Goal: Use online tool/utility

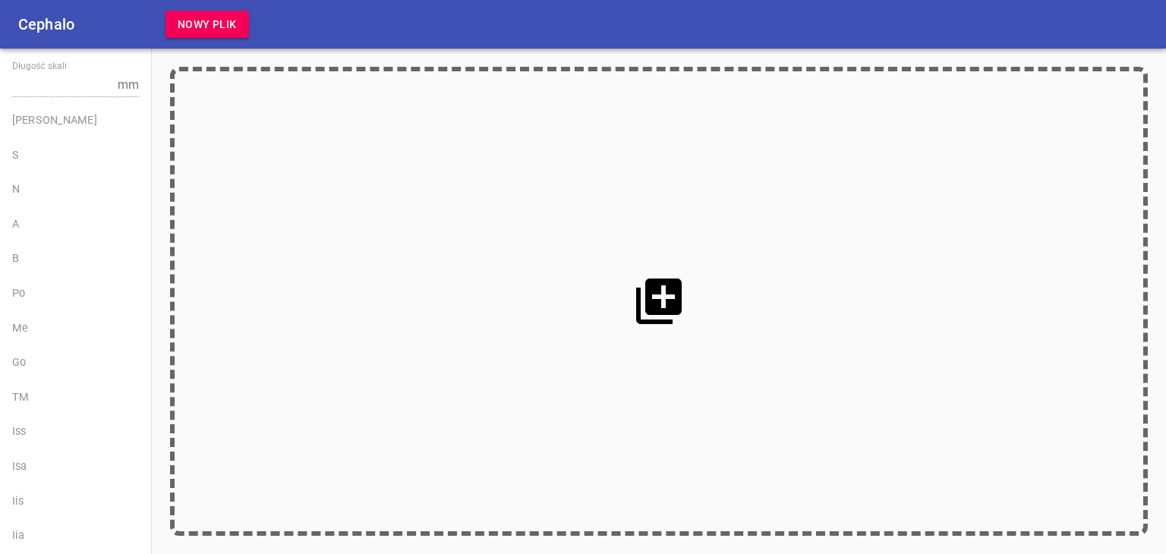
click at [671, 311] on icon at bounding box center [659, 302] width 46 height 46
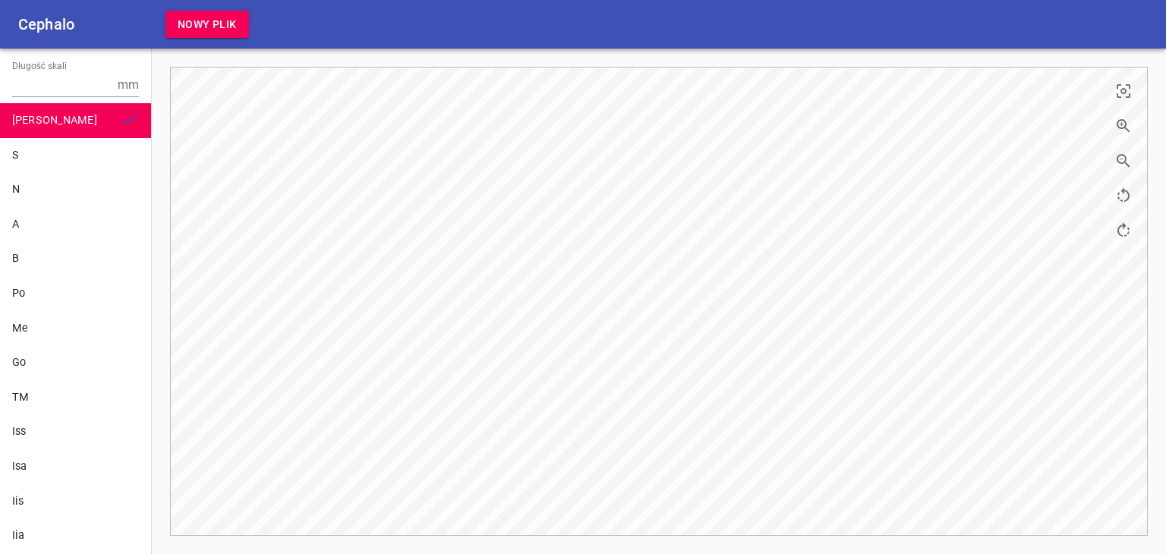
click at [1129, 127] on icon "button" at bounding box center [1124, 126] width 18 height 18
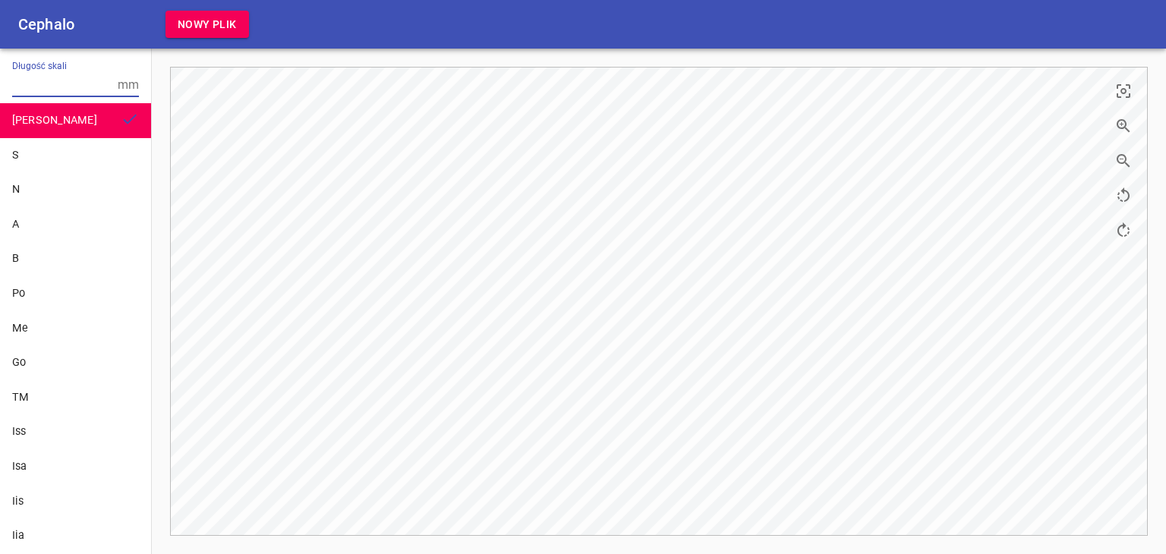
click at [49, 90] on input "Długość skali" at bounding box center [61, 85] width 99 height 24
type input "10"
click at [41, 141] on div "S" at bounding box center [75, 155] width 151 height 35
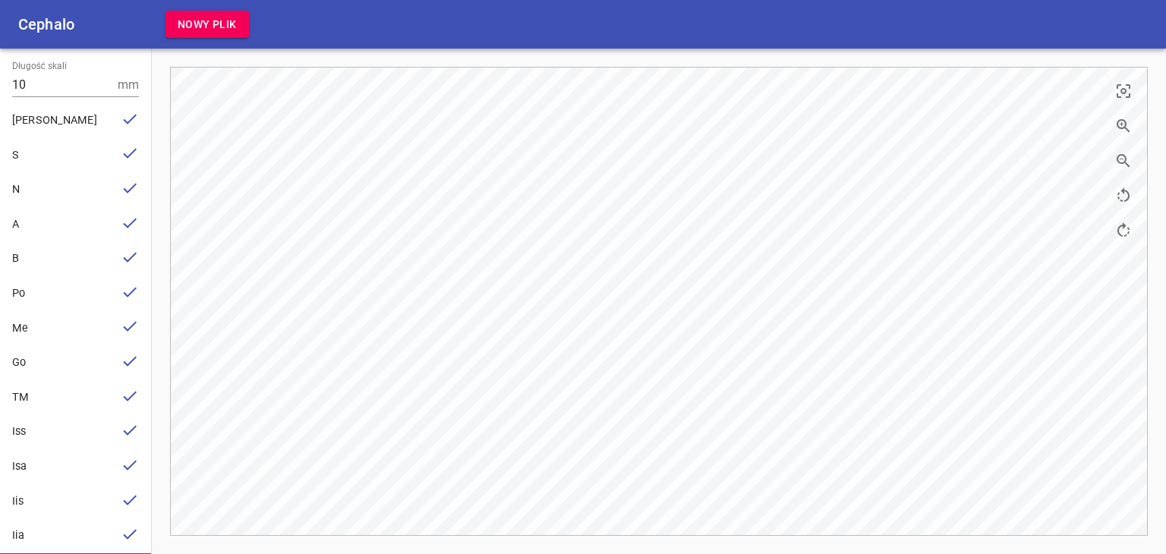
scroll to position [97, 0]
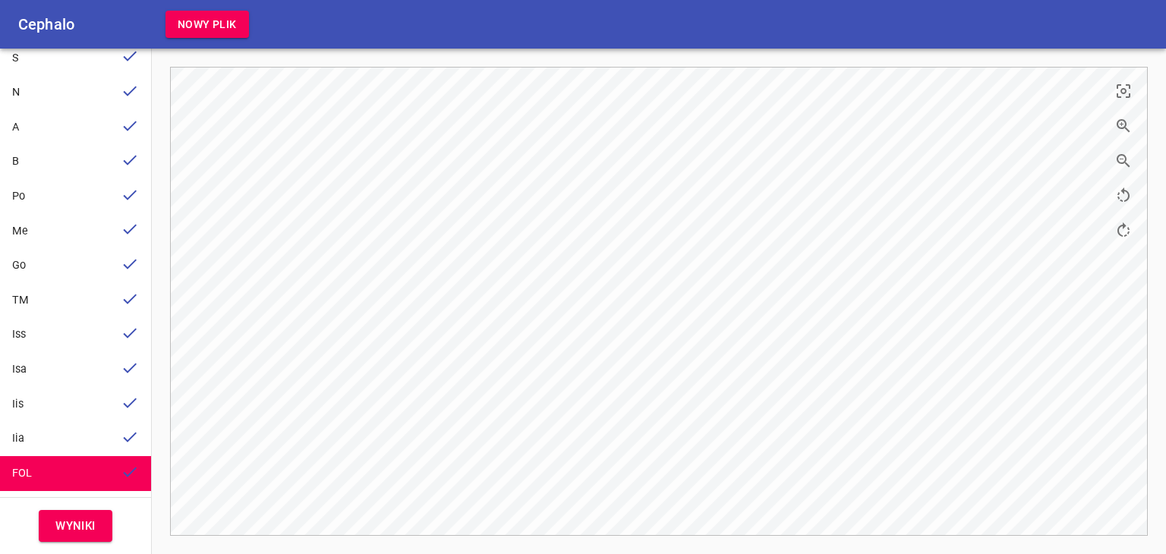
click at [74, 529] on span "Wyniki" at bounding box center [75, 526] width 40 height 20
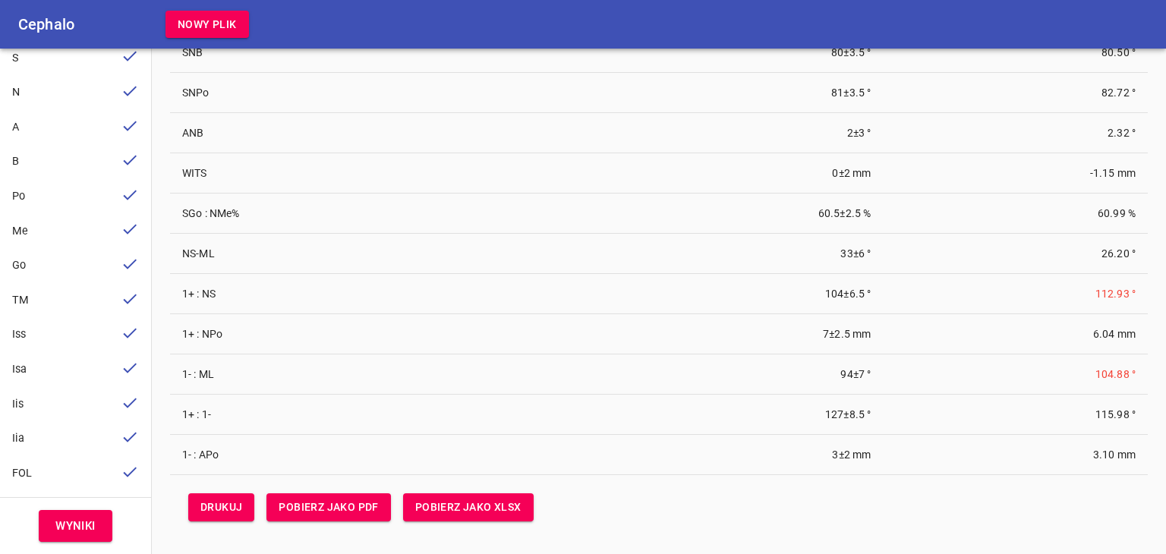
scroll to position [119, 0]
